Goal: Task Accomplishment & Management: Complete application form

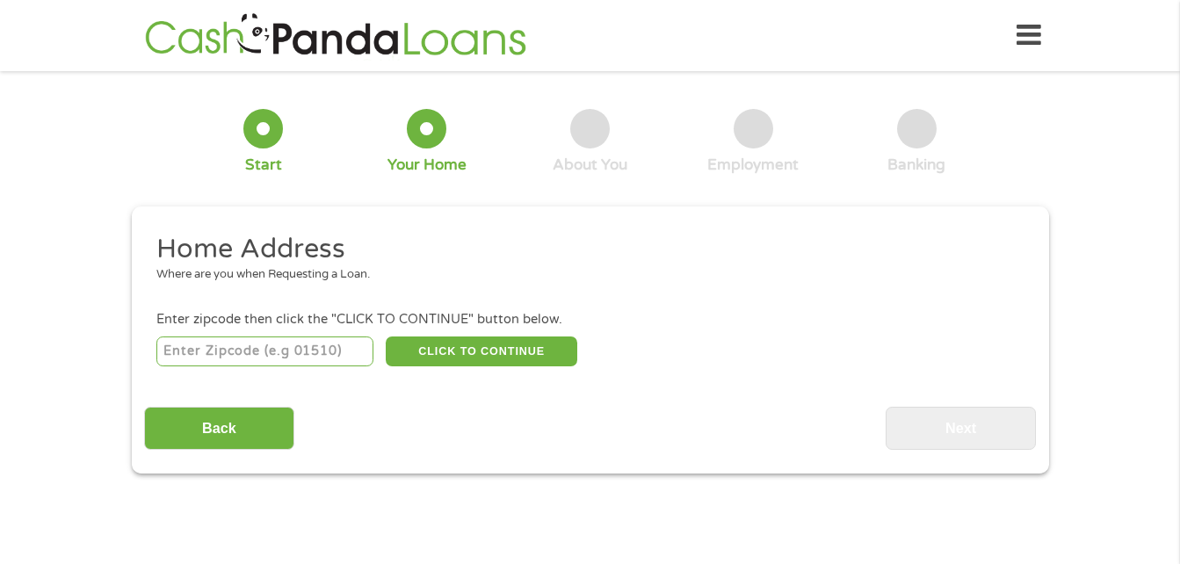
click at [277, 361] on input "number" at bounding box center [264, 352] width 217 height 30
type input "27265"
select select "[US_STATE]"
click at [499, 345] on button "CLICK TO CONTINUE" at bounding box center [482, 352] width 192 height 30
type input "27265"
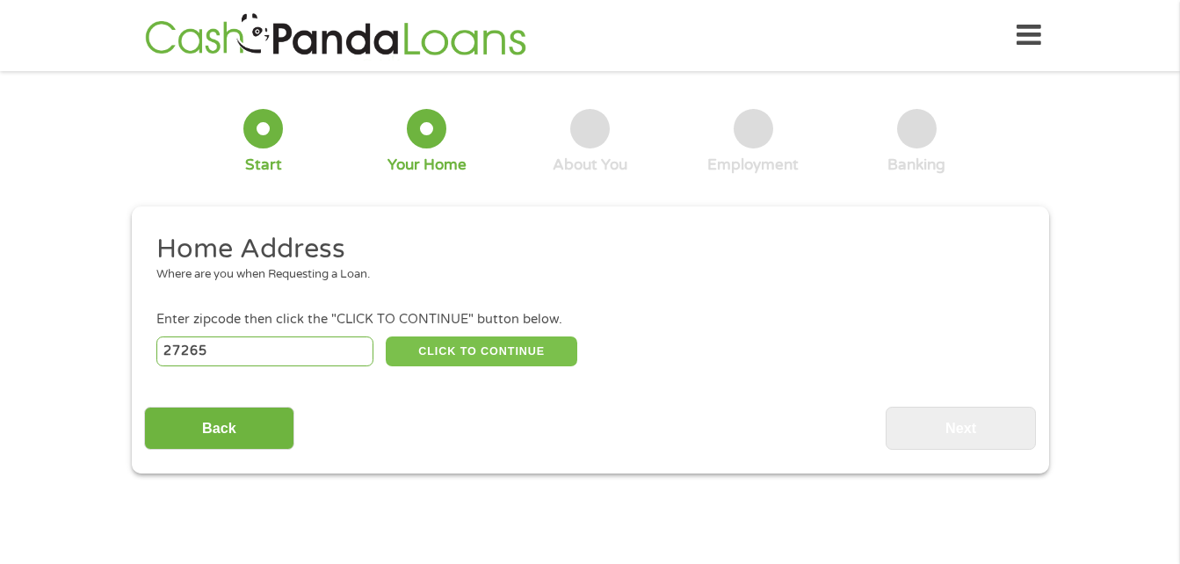
type input "High Point"
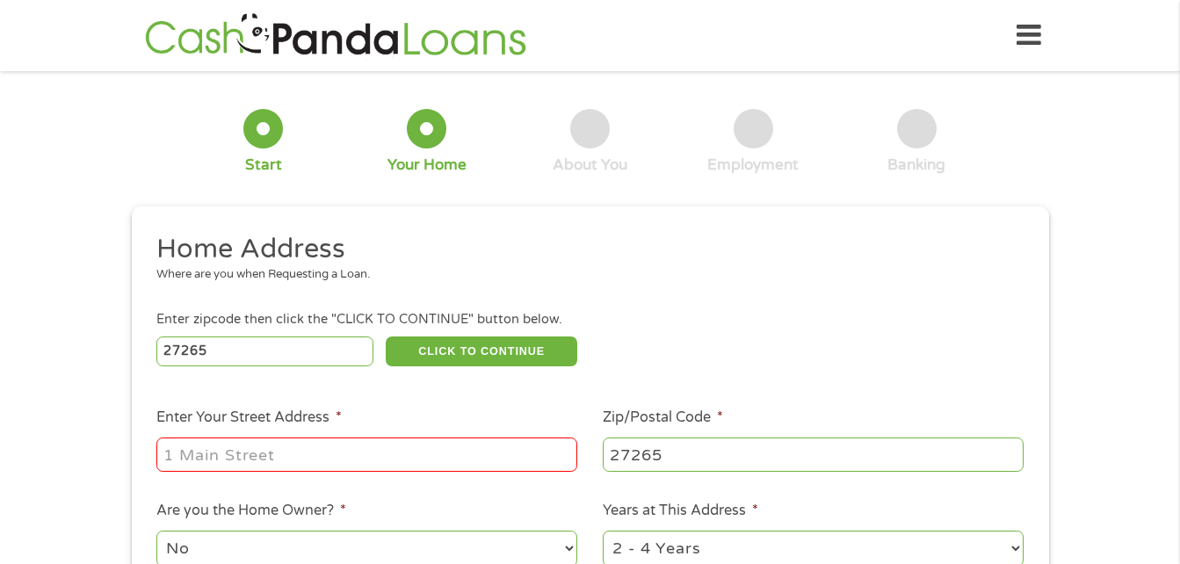
click at [415, 452] on input "Enter Your Street Address *" at bounding box center [366, 454] width 421 height 33
type input "[STREET_ADDRESS][PERSON_NAME]"
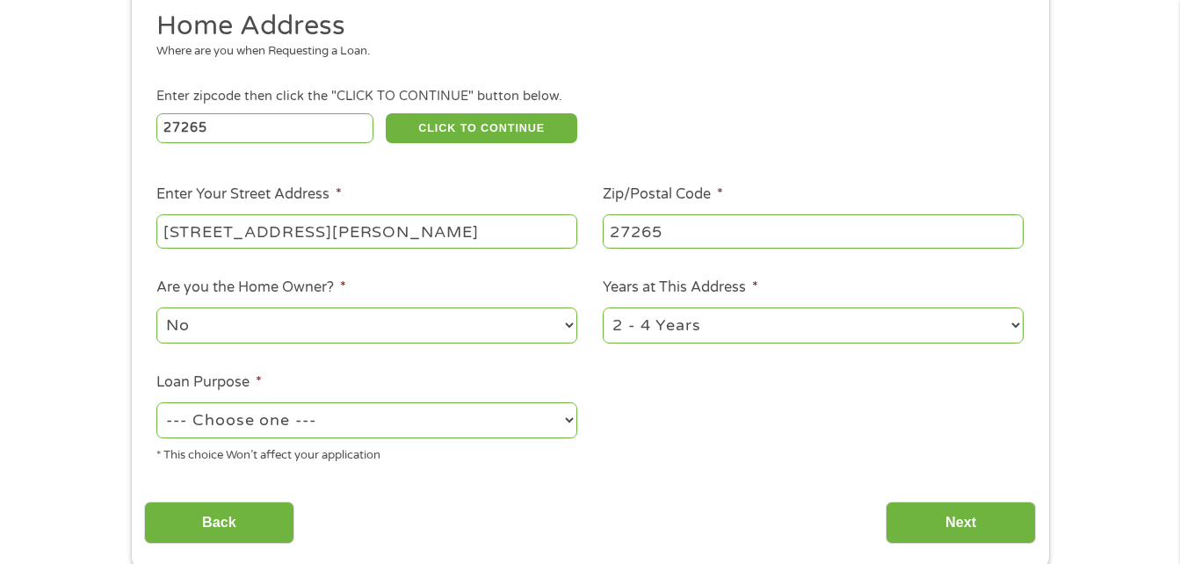
scroll to position [258, 0]
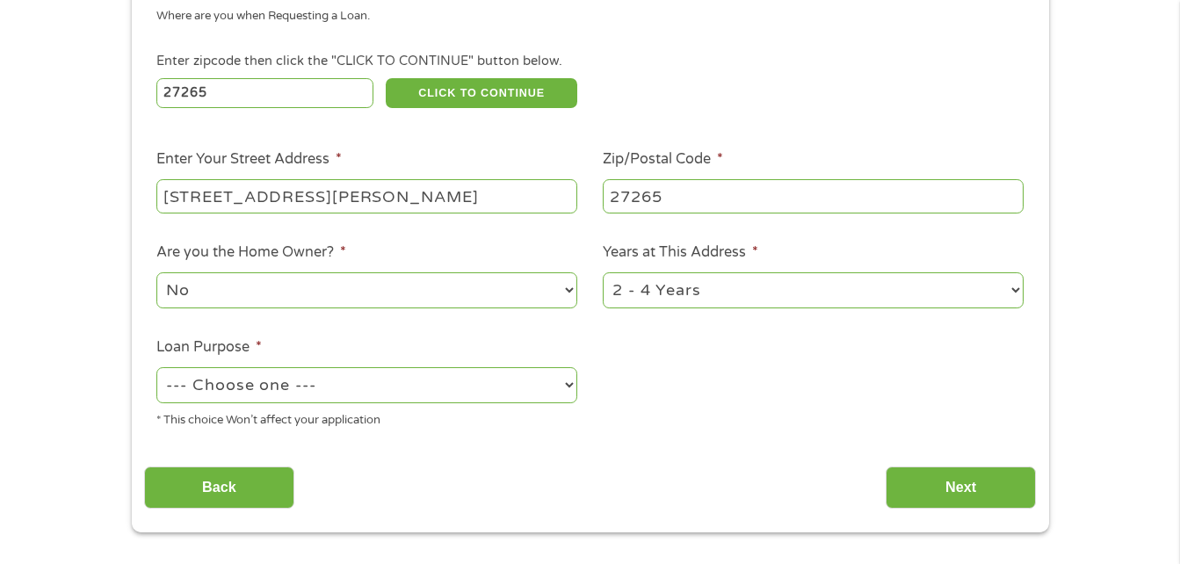
click at [568, 382] on select "--- Choose one --- Pay Bills Debt Consolidation Home Improvement Major Purchase…" at bounding box center [366, 385] width 421 height 36
select select "carloan"
click at [156, 367] on select "--- Choose one --- Pay Bills Debt Consolidation Home Improvement Major Purchase…" at bounding box center [366, 385] width 421 height 36
click at [952, 482] on input "Next" at bounding box center [961, 488] width 150 height 43
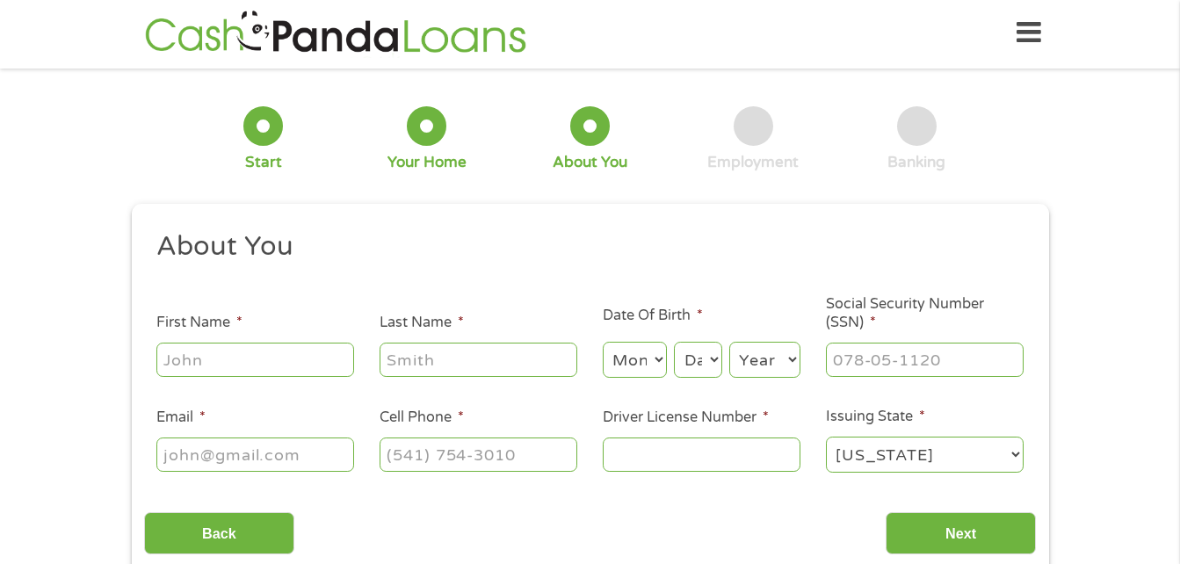
scroll to position [0, 0]
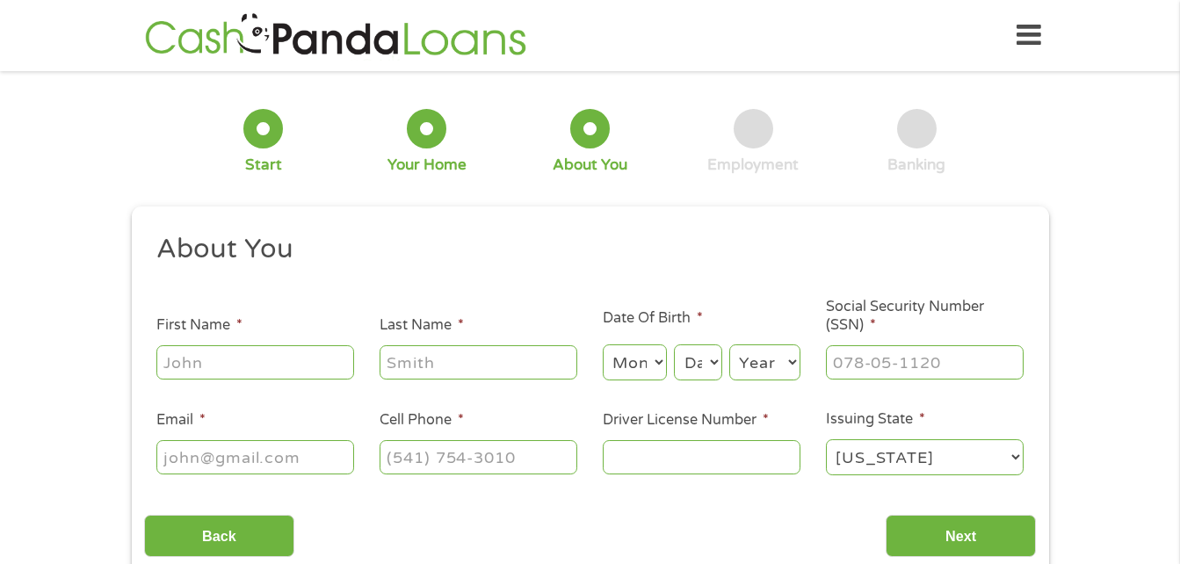
click at [298, 372] on input "First Name *" at bounding box center [255, 361] width 198 height 33
type input "[PERSON_NAME]"
type input "A [PERSON_NAME]"
select select "3"
select select "20"
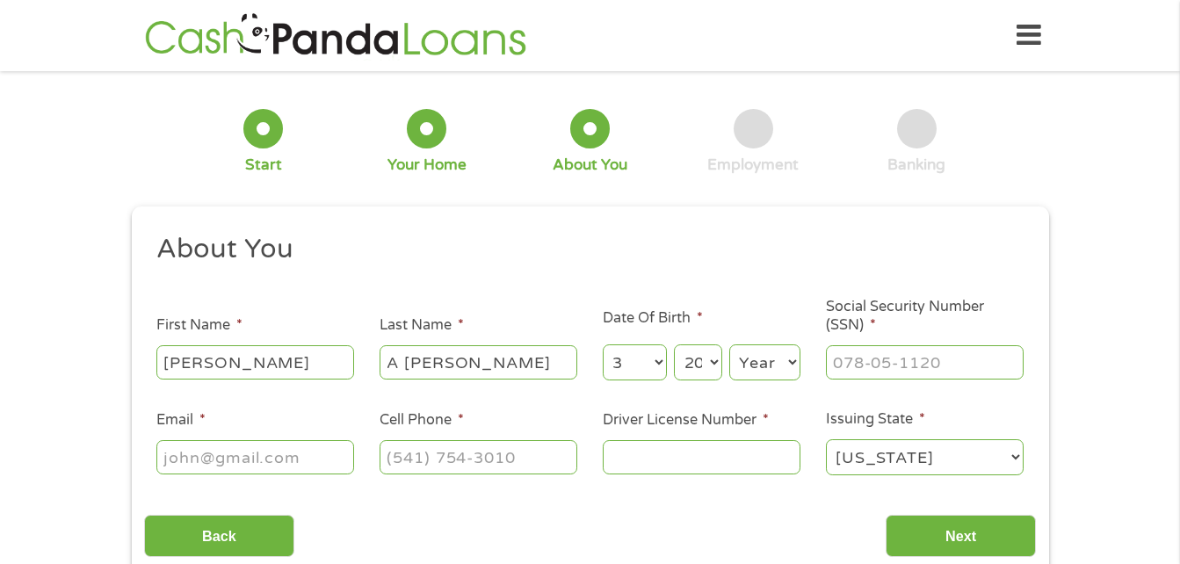
select select "1965"
type input "[EMAIL_ADDRESS][DOMAIN_NAME]"
type input "[PHONE_NUMBER]"
click at [632, 458] on input "Driver License Number *" at bounding box center [702, 456] width 198 height 33
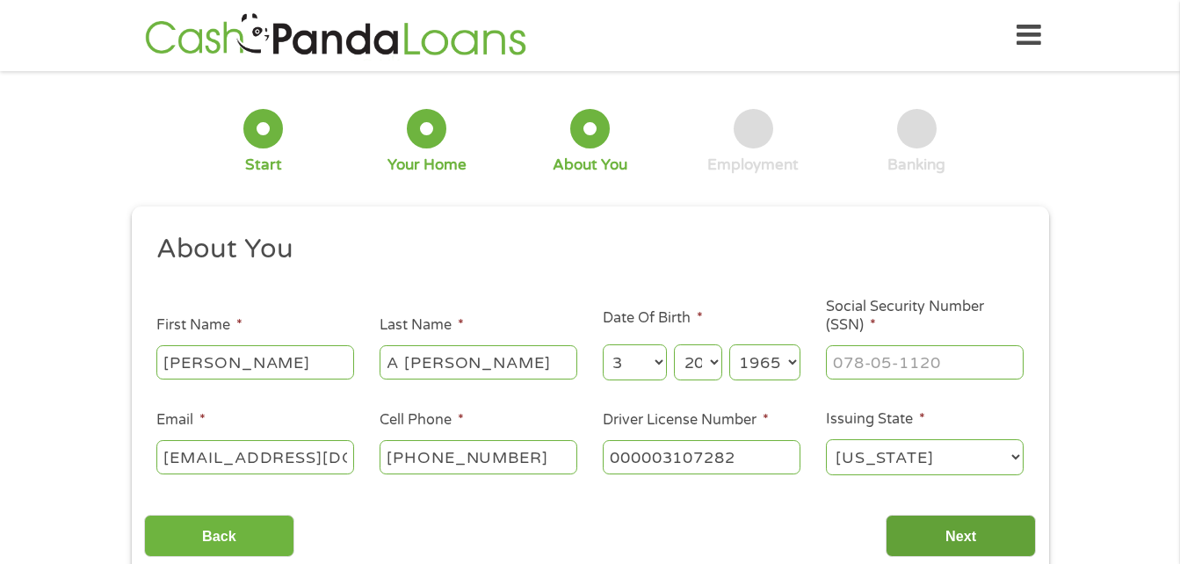
type input "000003107282"
click at [965, 534] on input "Next" at bounding box center [961, 536] width 150 height 43
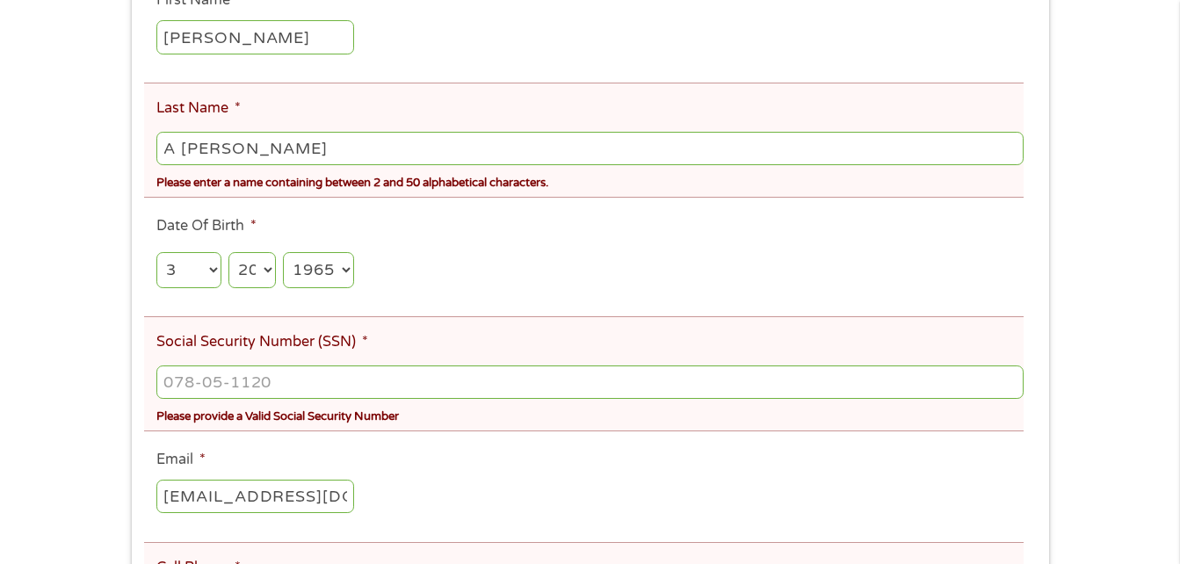
scroll to position [398, 0]
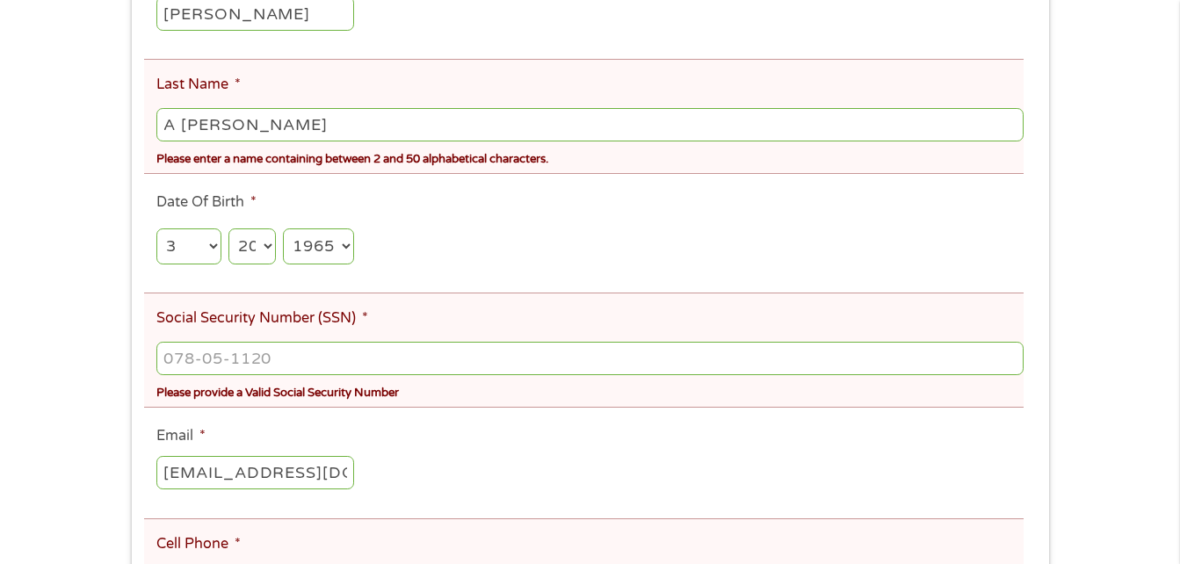
click at [175, 127] on input "A [PERSON_NAME]" at bounding box center [589, 124] width 866 height 33
type input "[PERSON_NAME]"
click at [199, 362] on input "___-__-____" at bounding box center [589, 358] width 866 height 33
type input "242-08-7855"
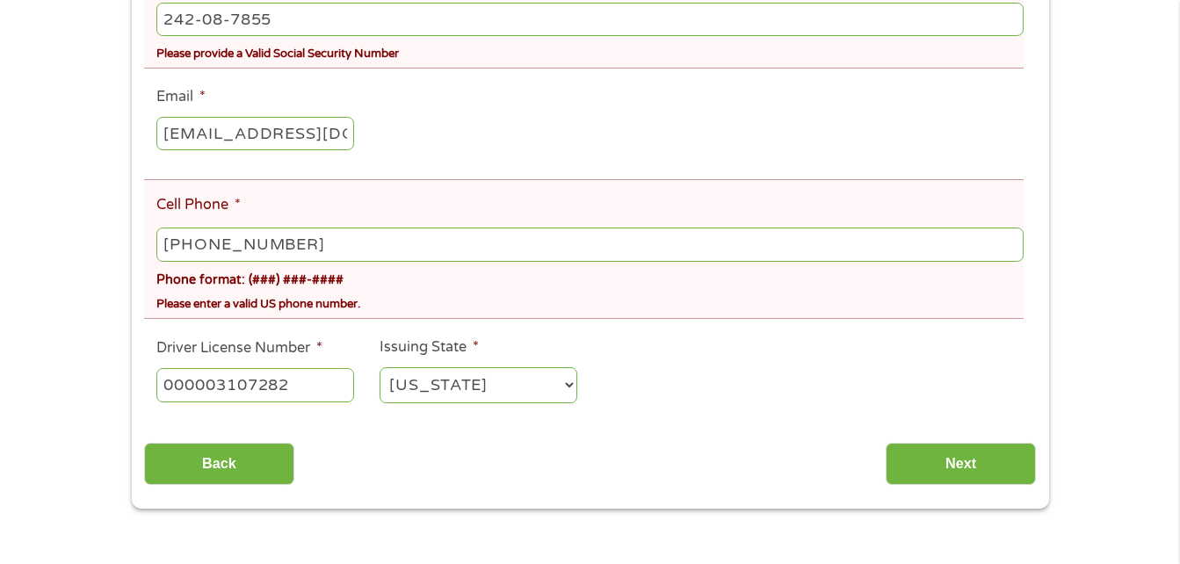
scroll to position [772, 0]
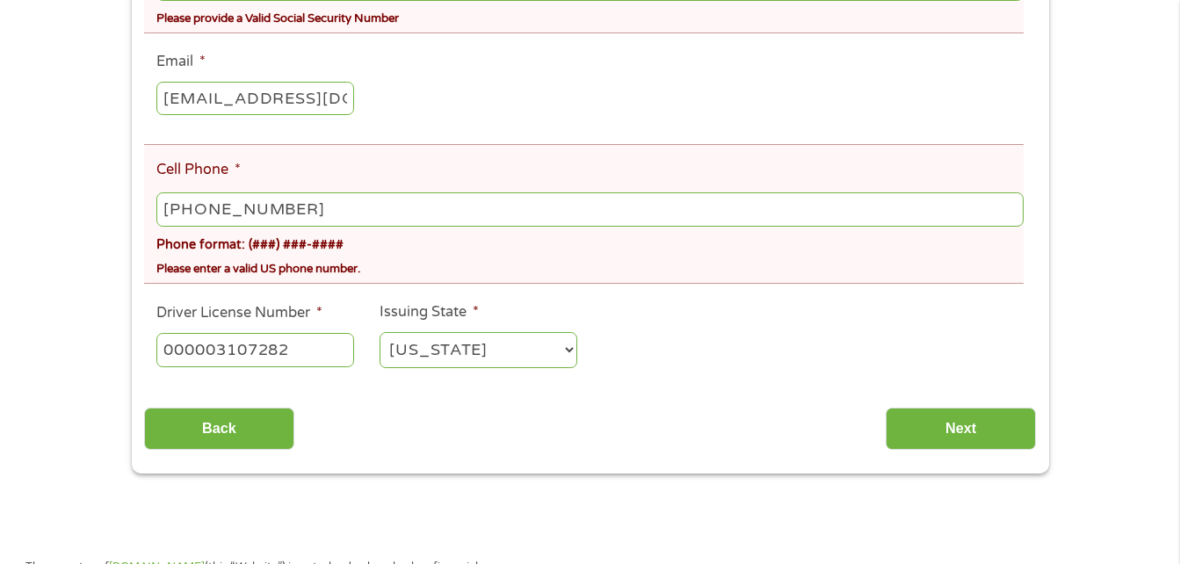
click at [547, 215] on input "[PHONE_NUMBER]" at bounding box center [589, 208] width 866 height 33
click at [966, 422] on input "Next" at bounding box center [961, 429] width 150 height 43
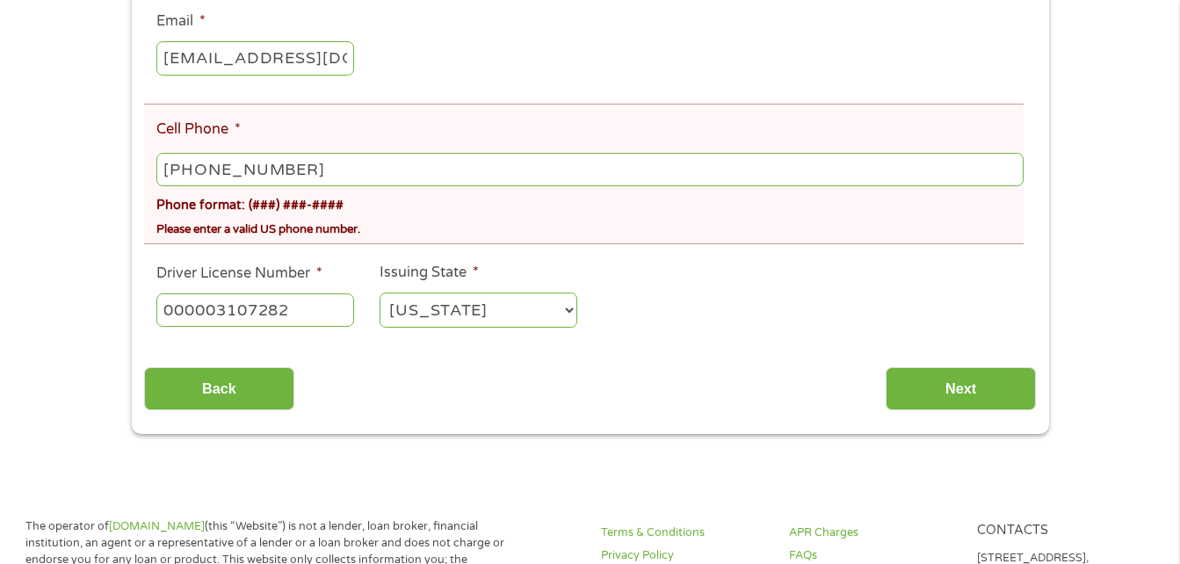
scroll to position [480, 0]
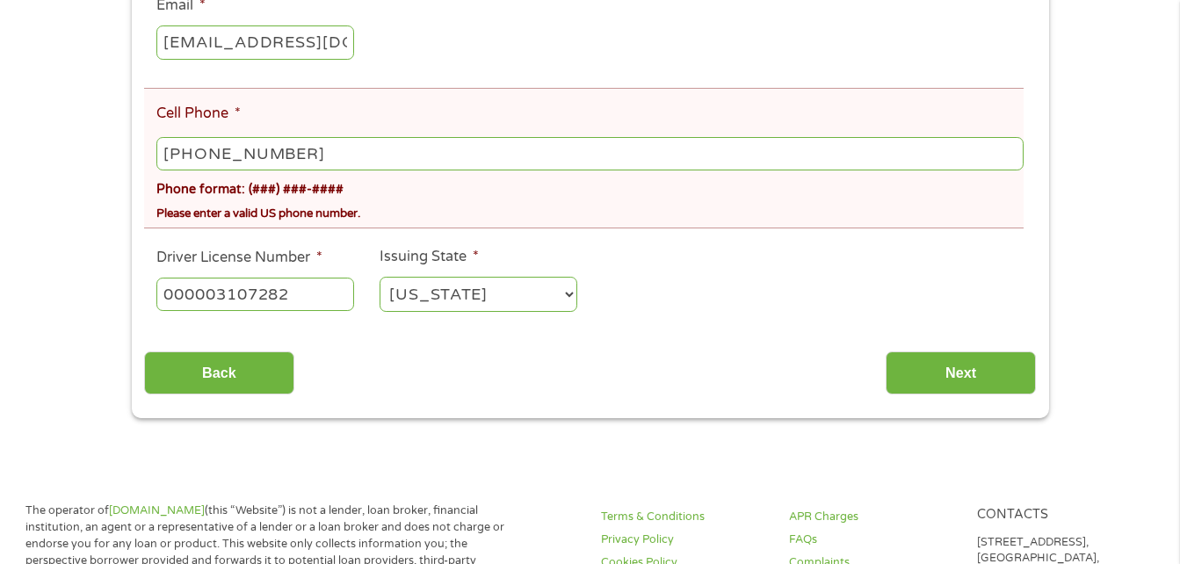
click at [308, 156] on input "[PHONE_NUMBER]" at bounding box center [589, 153] width 866 height 33
type input "[PHONE_NUMBER]"
click at [926, 378] on input "Next" at bounding box center [961, 372] width 150 height 43
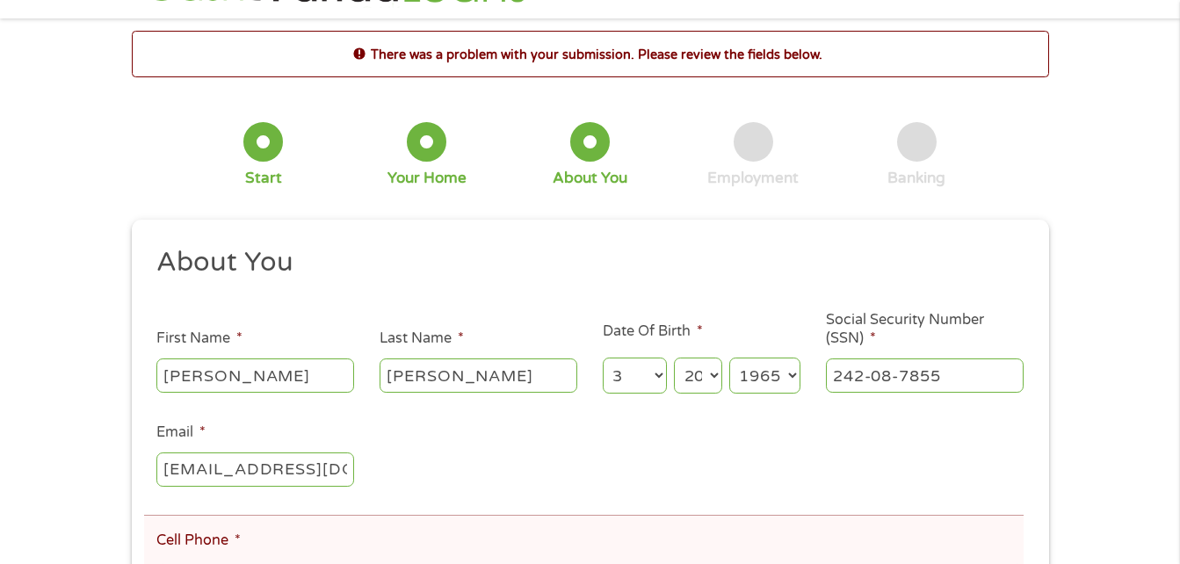
scroll to position [0, 0]
